Goal: Find specific page/section

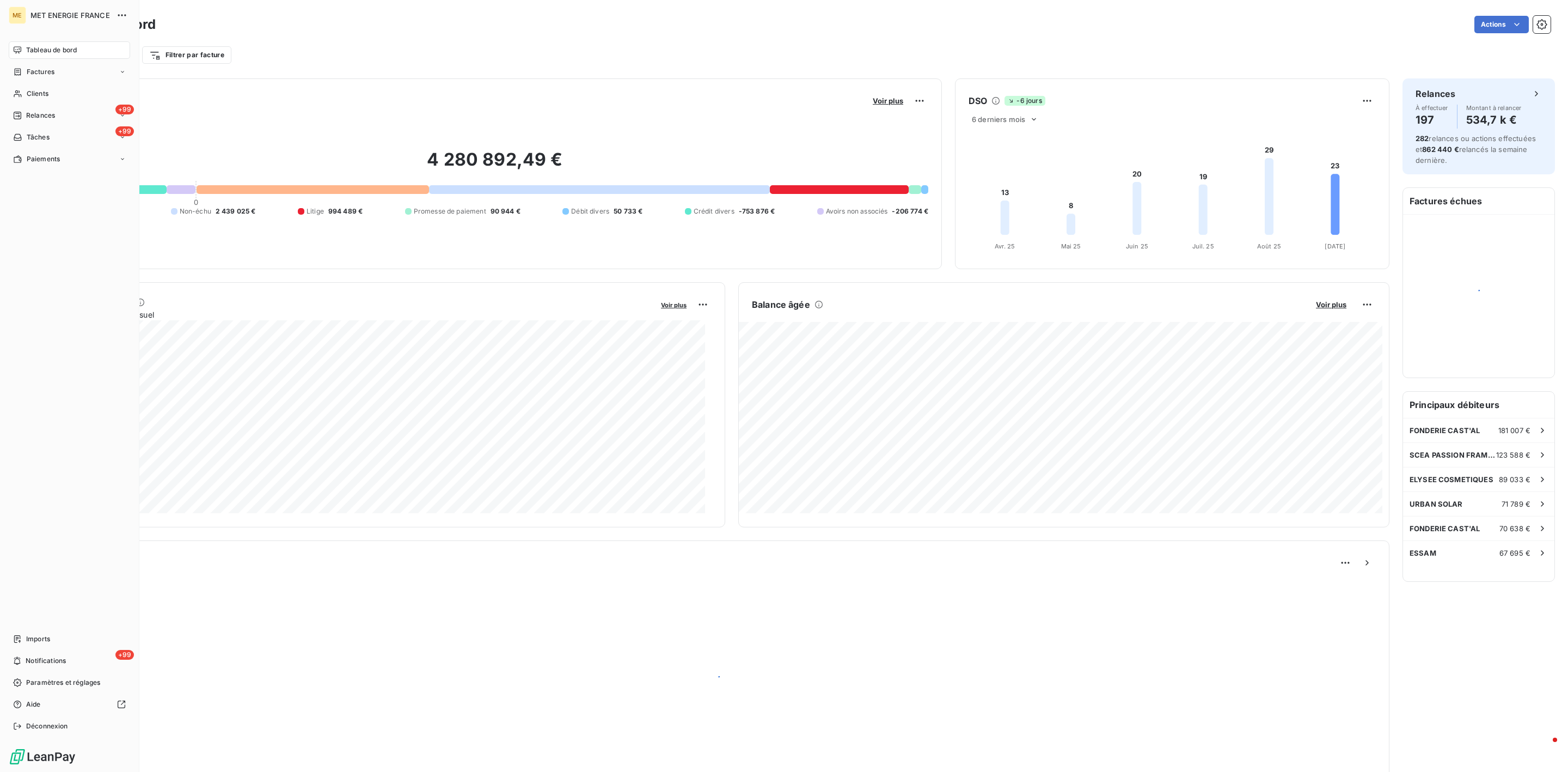
click at [26, 82] on nav "Tableau de bord Factures Clients +99 Relances +99 Tâches Paiements" at bounding box center [70, 104] width 122 height 126
click at [28, 83] on nav "Tableau de bord Factures Clients +99 Relances +99 Tâches Paiements" at bounding box center [70, 104] width 122 height 126
click at [32, 92] on span "Clients" at bounding box center [37, 93] width 22 height 10
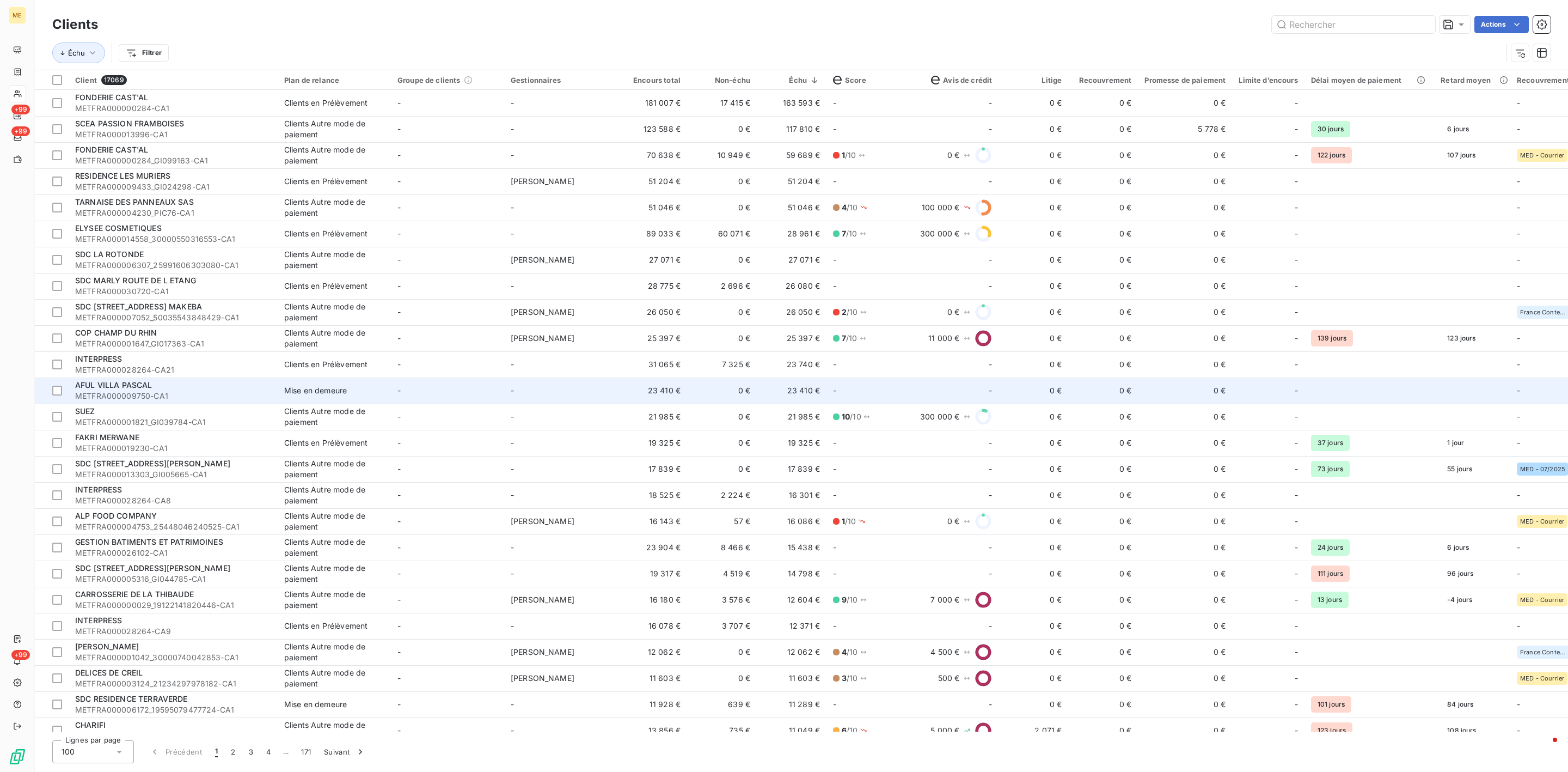
scroll to position [82, 0]
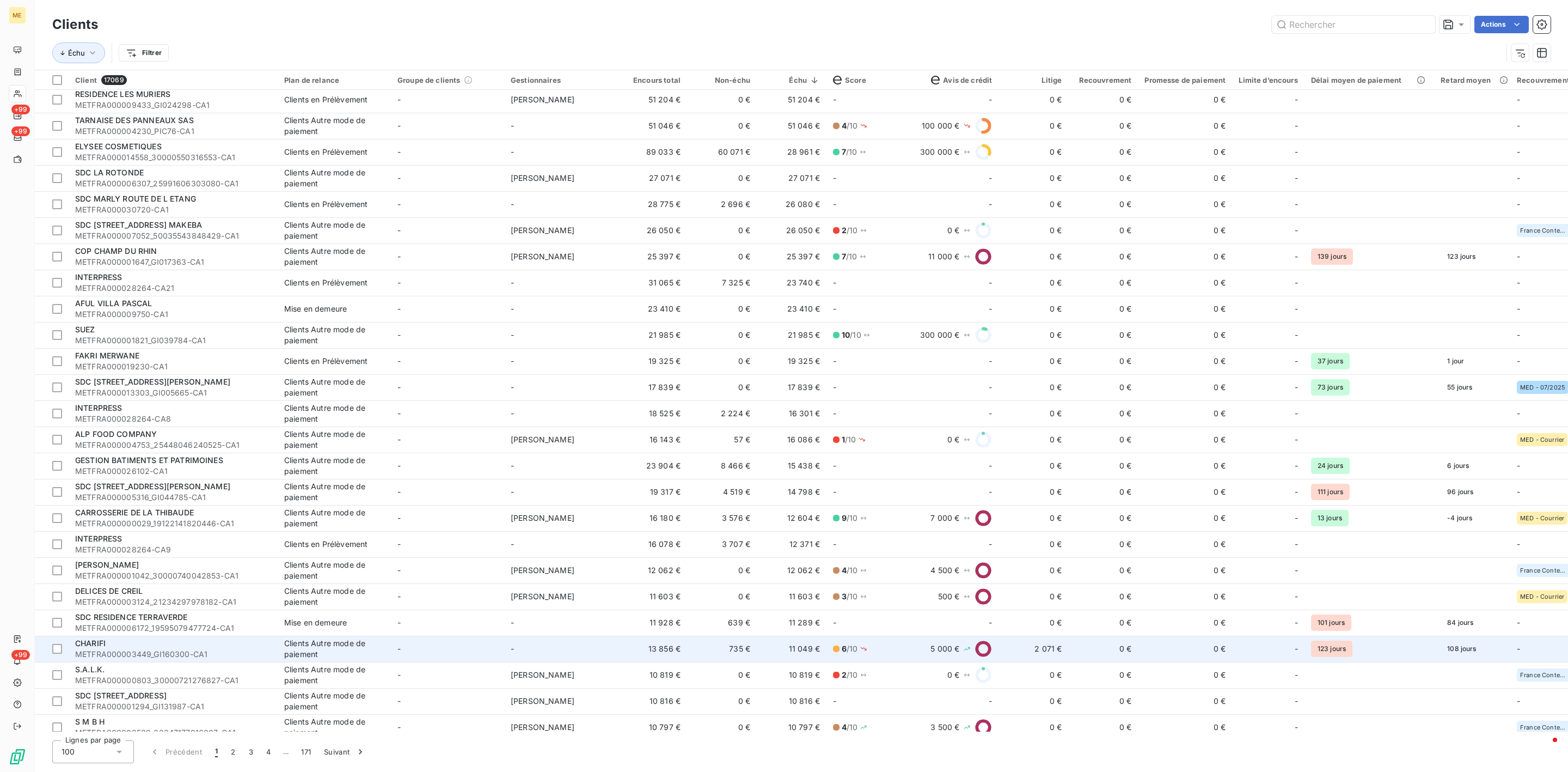
click at [783, 657] on td "11 049 €" at bounding box center [792, 649] width 70 height 26
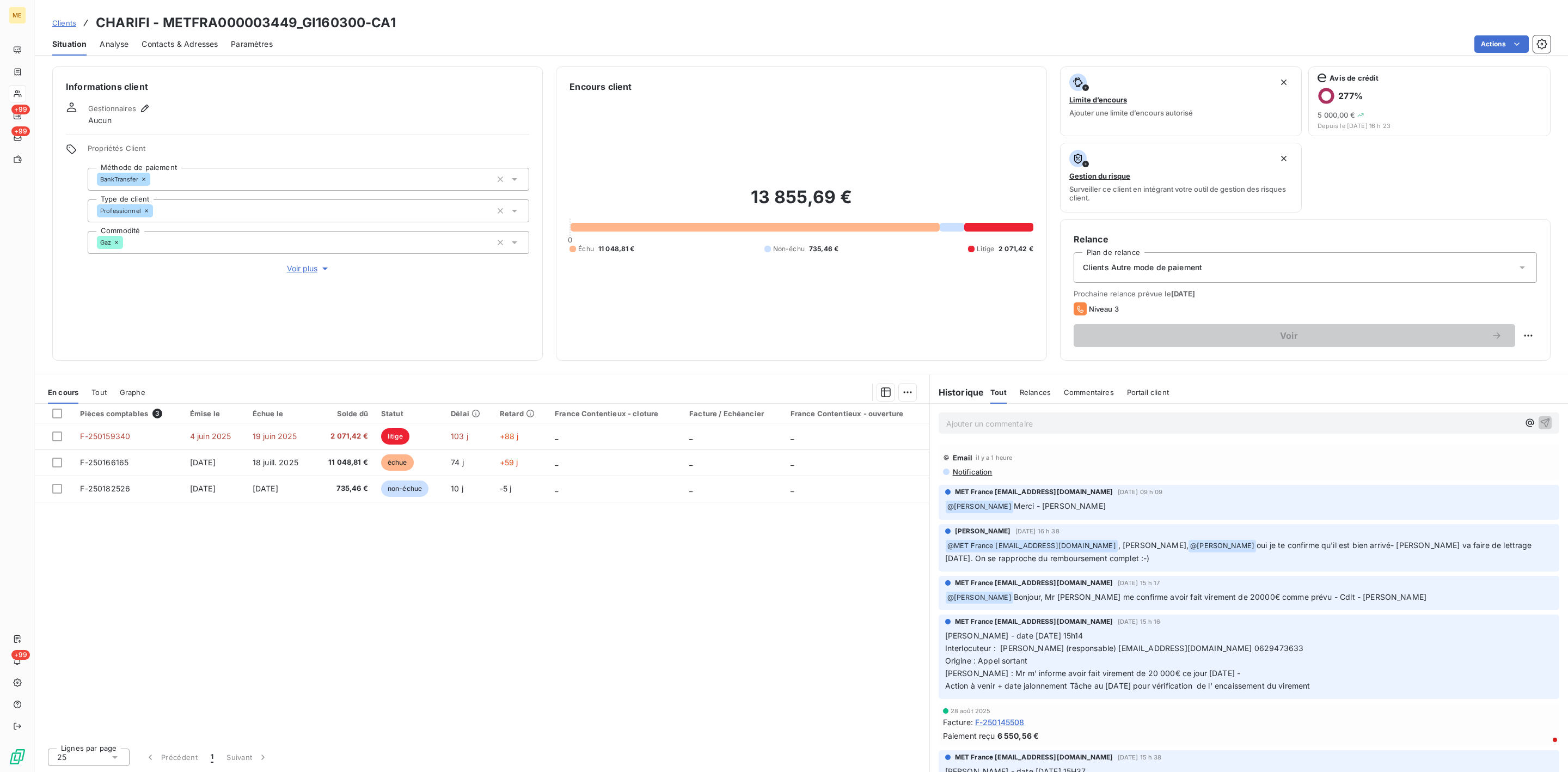
click at [1054, 417] on p "Ajouter un commentaire ﻿" at bounding box center [1232, 424] width 573 height 14
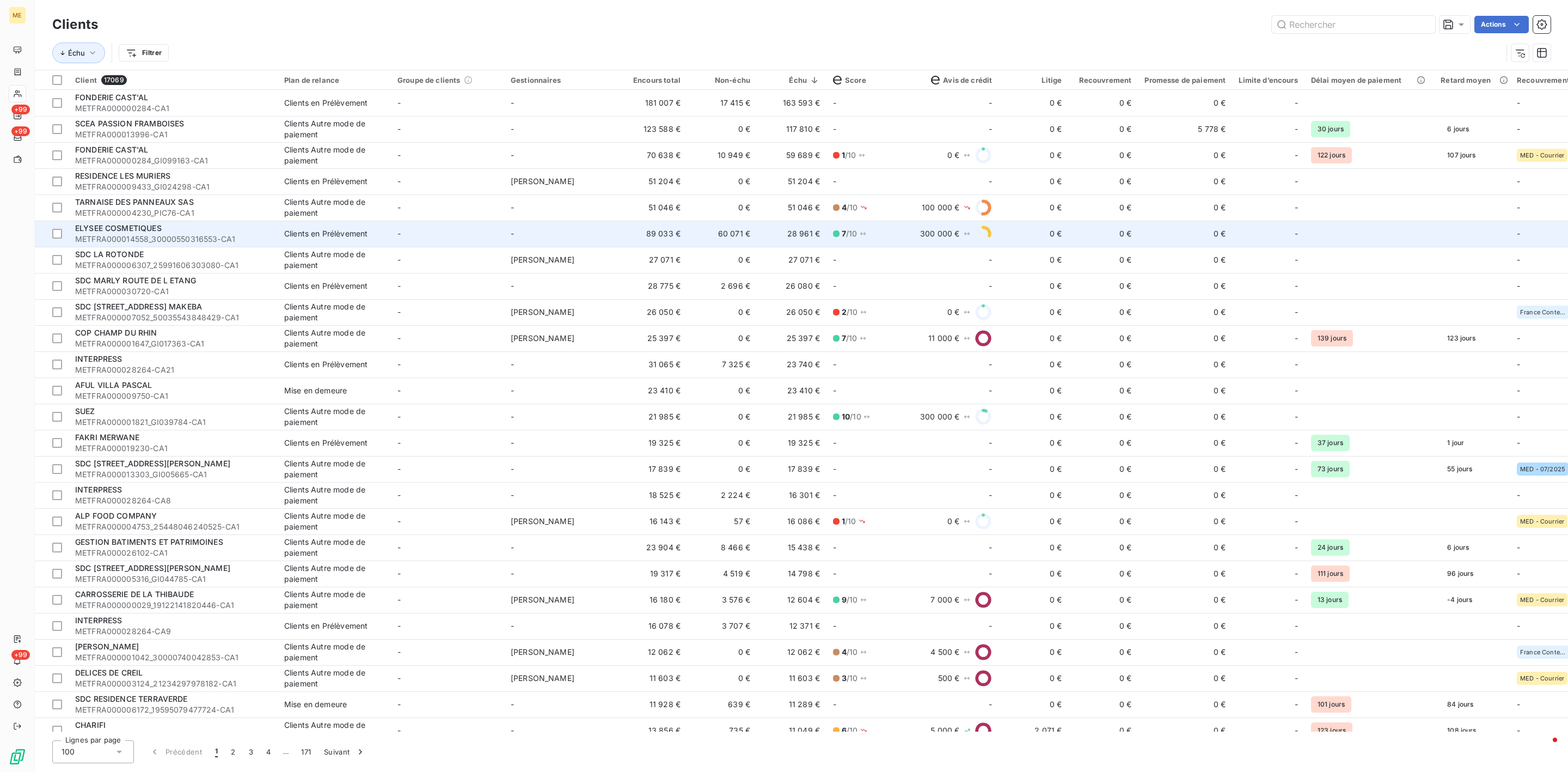
click at [166, 237] on span "METFRA000014558_30000550316553-CA1" at bounding box center [172, 239] width 196 height 11
